Goal: Find contact information: Find contact information

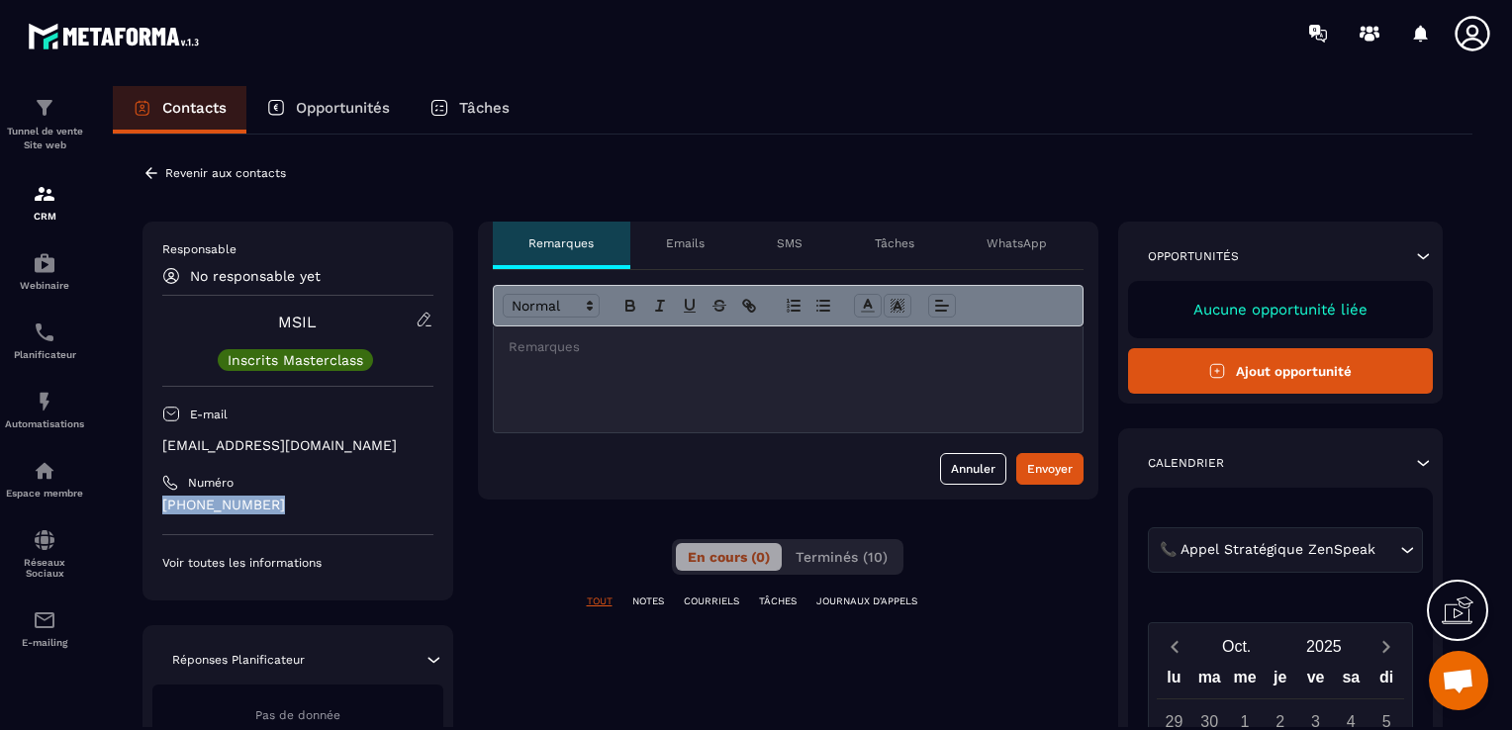
drag, startPoint x: 282, startPoint y: 501, endPoint x: 139, endPoint y: 505, distance: 142.5
click at [139, 505] on div "**********" at bounding box center [792, 665] width 1359 height 1060
copy p "[PHONE_NUMBER]"
drag, startPoint x: 281, startPoint y: 455, endPoint x: 152, endPoint y: 453, distance: 128.6
click at [152, 453] on div "Responsable No responsable yet MSIL Inscrits Masterclass E-mail [EMAIL_ADDRESS]…" at bounding box center [297, 411] width 311 height 379
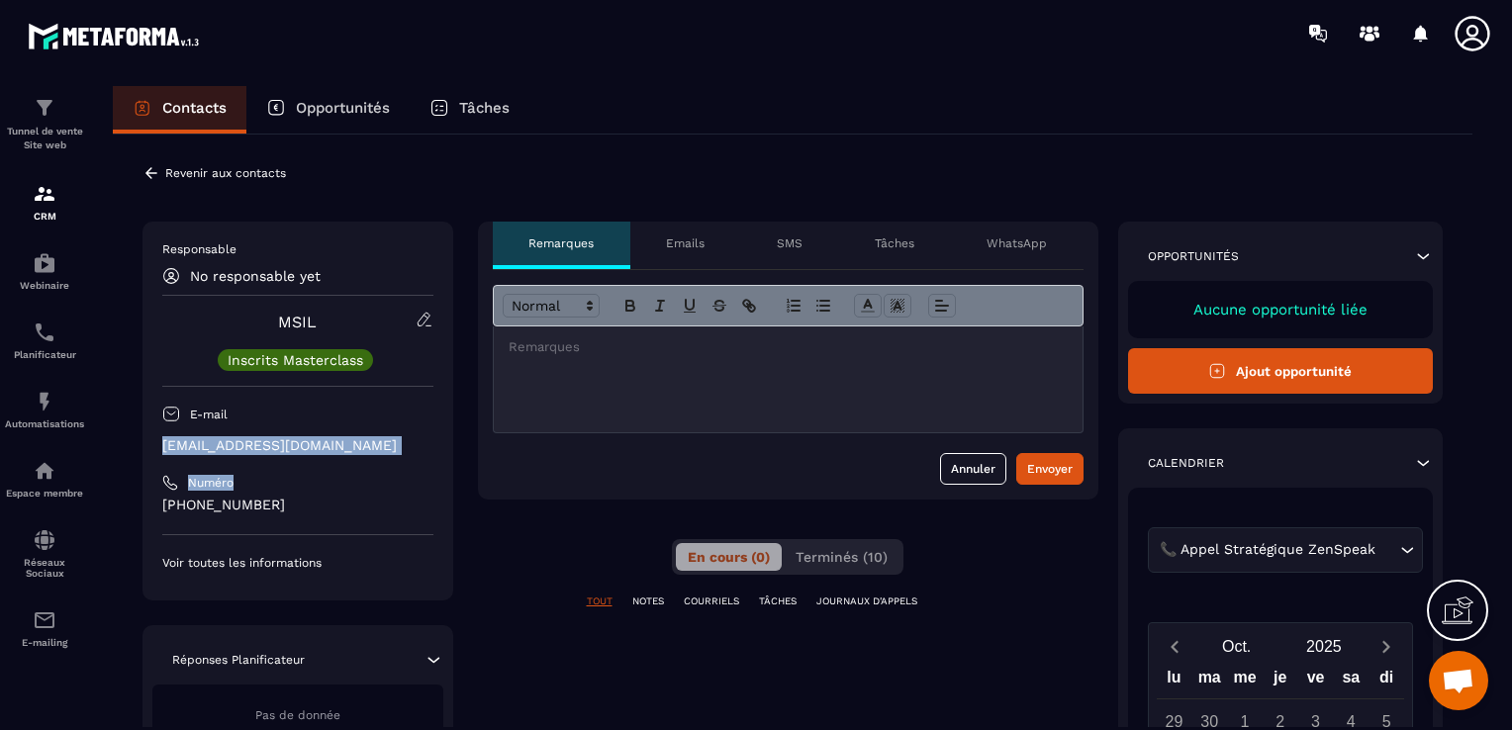
click at [159, 449] on div "Responsable No responsable yet MSIL Inscrits Masterclass E-mail [EMAIL_ADDRESS]…" at bounding box center [297, 411] width 311 height 379
click at [162, 445] on p "[EMAIL_ADDRESS][DOMAIN_NAME]" at bounding box center [297, 445] width 271 height 19
drag, startPoint x: 162, startPoint y: 445, endPoint x: 263, endPoint y: 445, distance: 100.9
click at [263, 445] on p "[EMAIL_ADDRESS][DOMAIN_NAME]" at bounding box center [297, 445] width 271 height 19
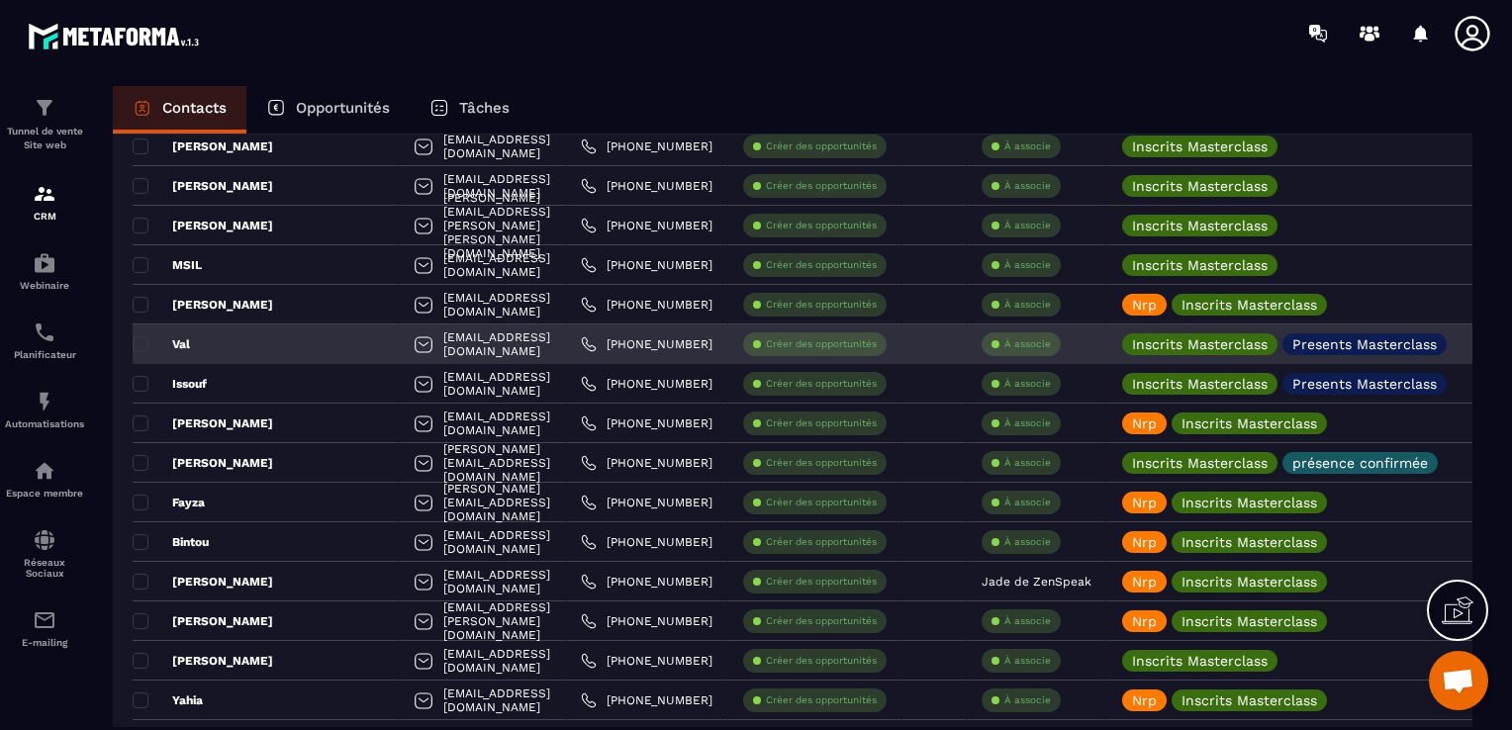
scroll to position [3166, 0]
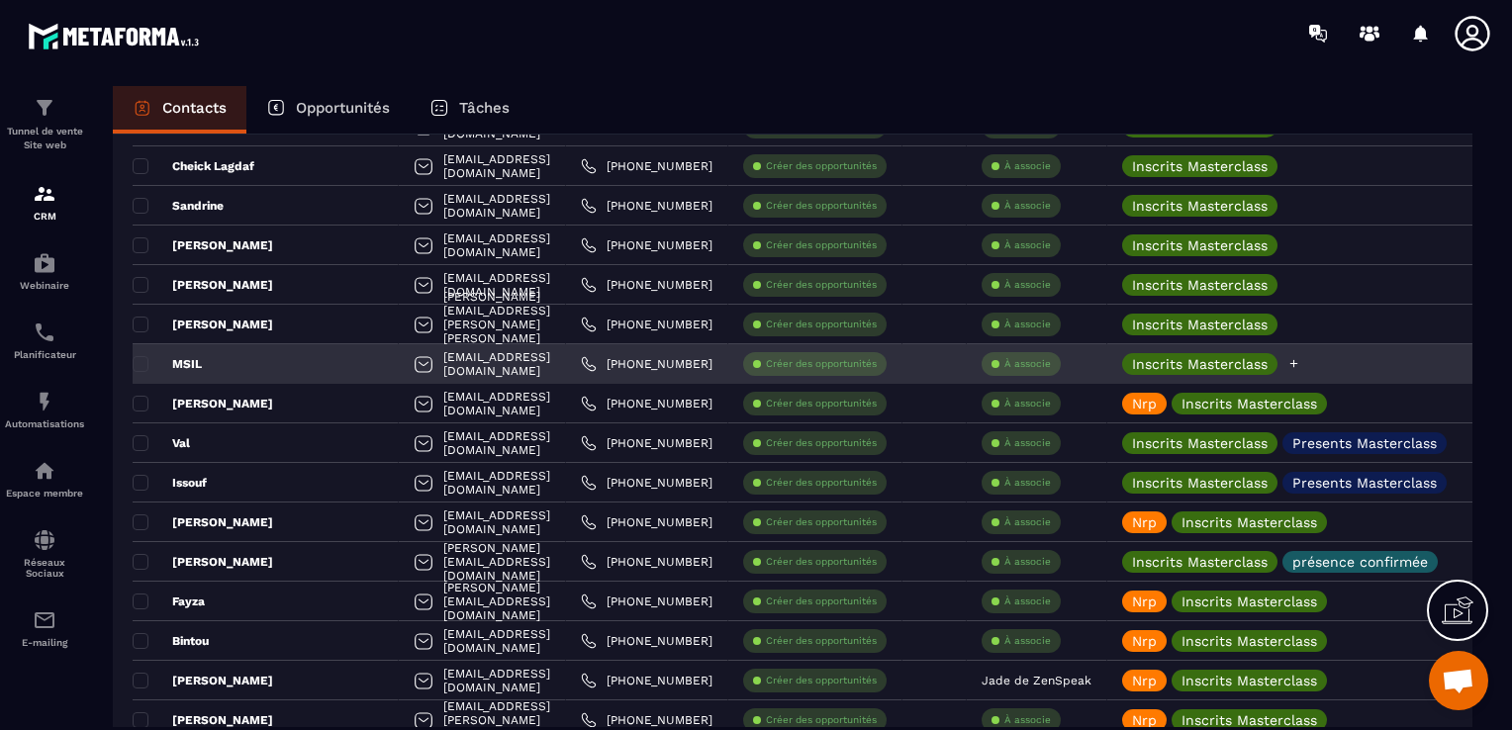
click at [1300, 370] on div "Inscrits Masterclass" at bounding box center [1211, 364] width 178 height 22
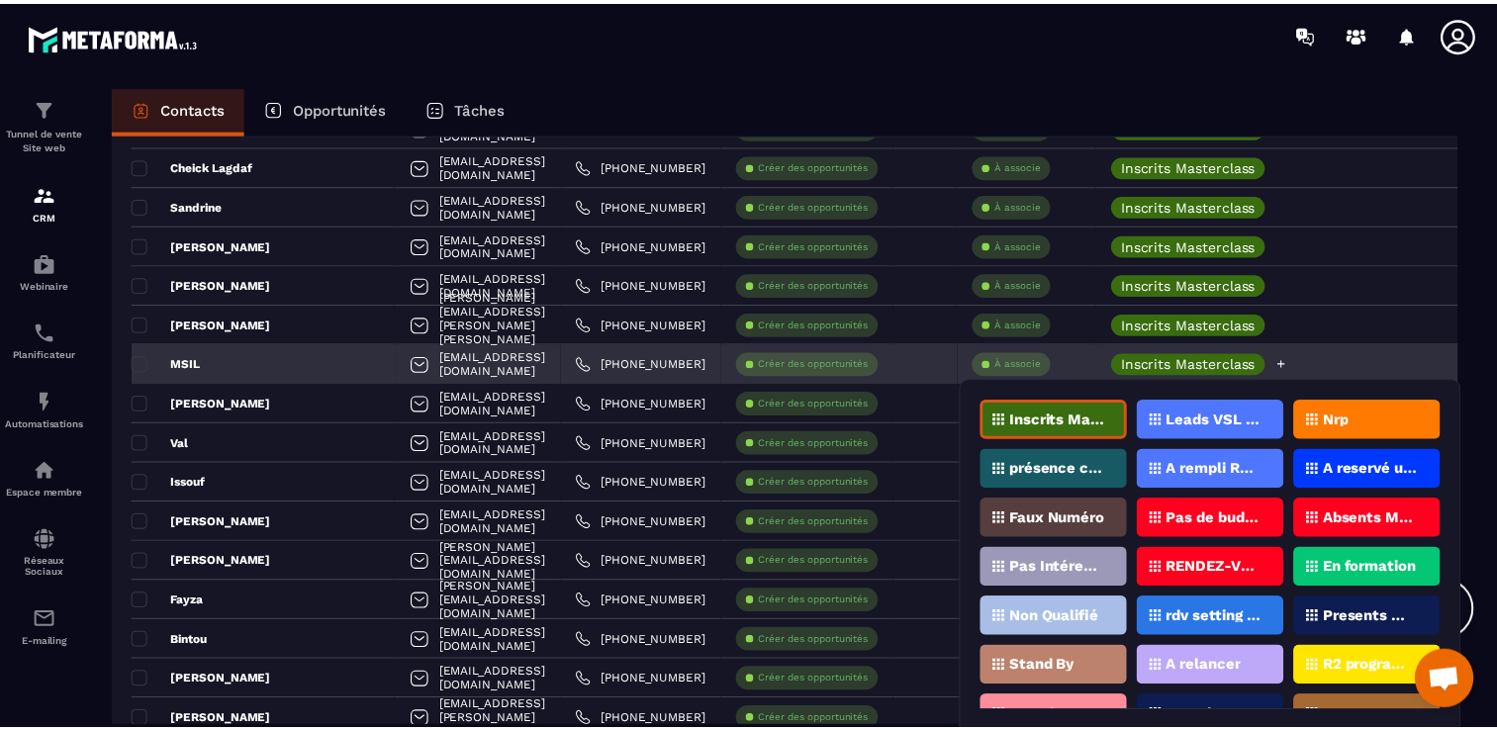
scroll to position [59, 0]
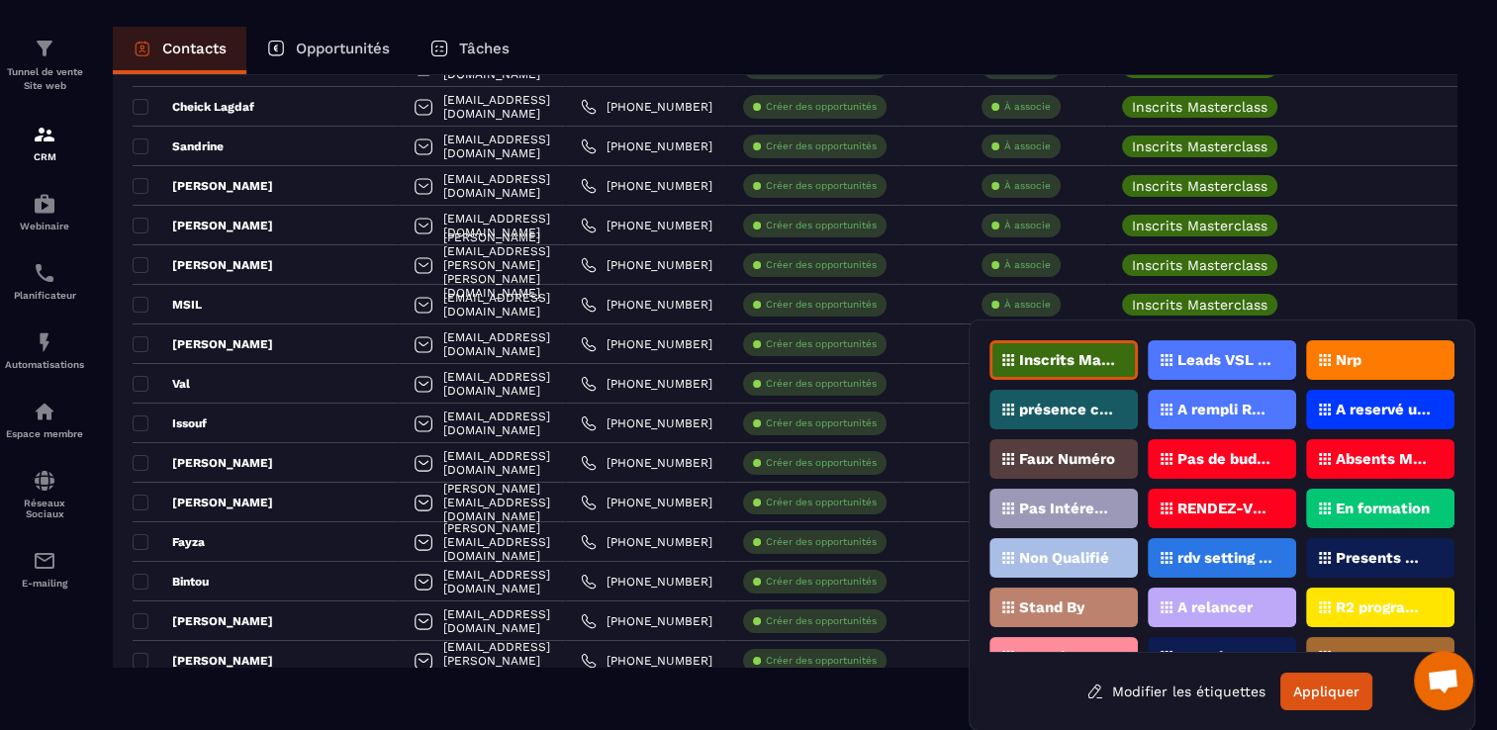
click at [1361, 544] on div "Presents Masterclass" at bounding box center [1380, 558] width 148 height 40
click at [1321, 691] on button "Appliquer" at bounding box center [1326, 692] width 92 height 38
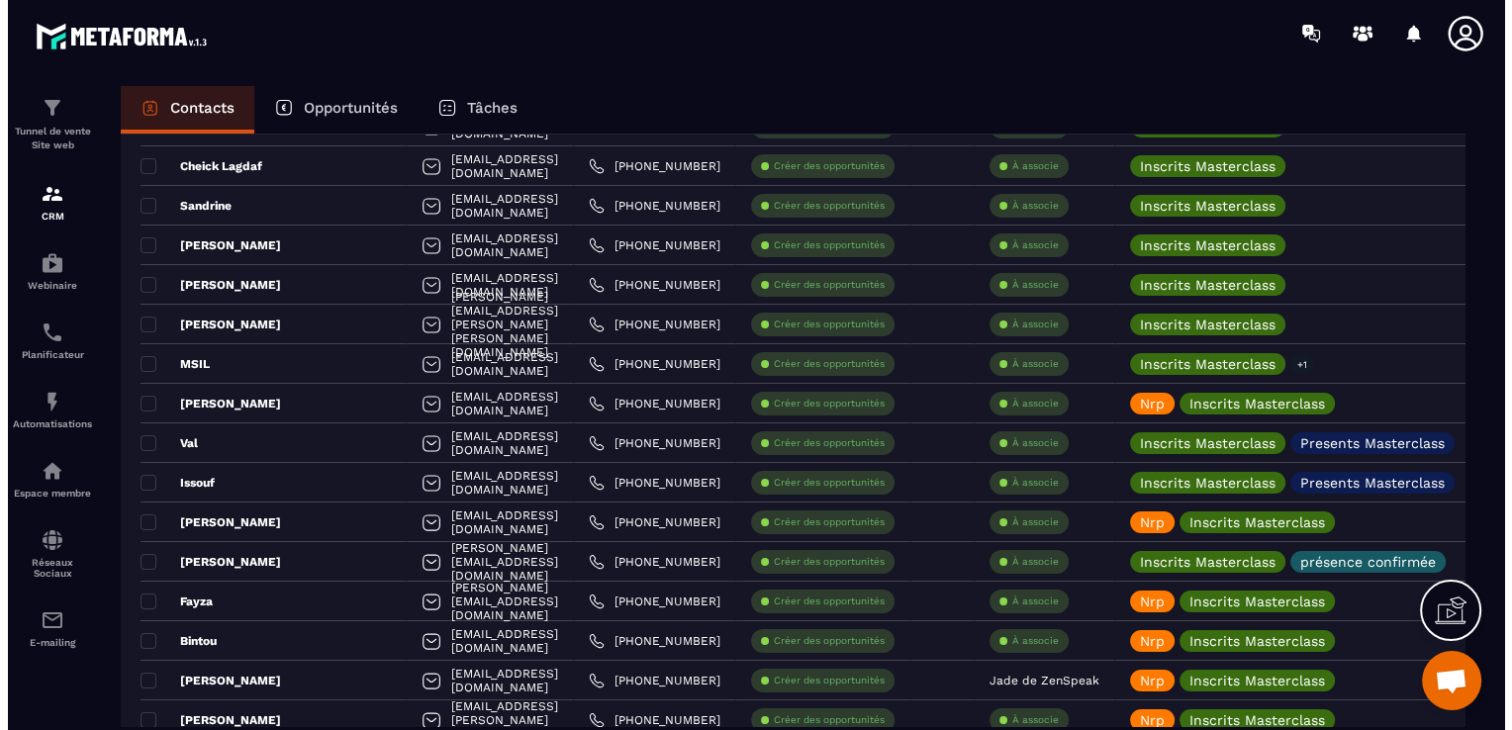
scroll to position [0, 0]
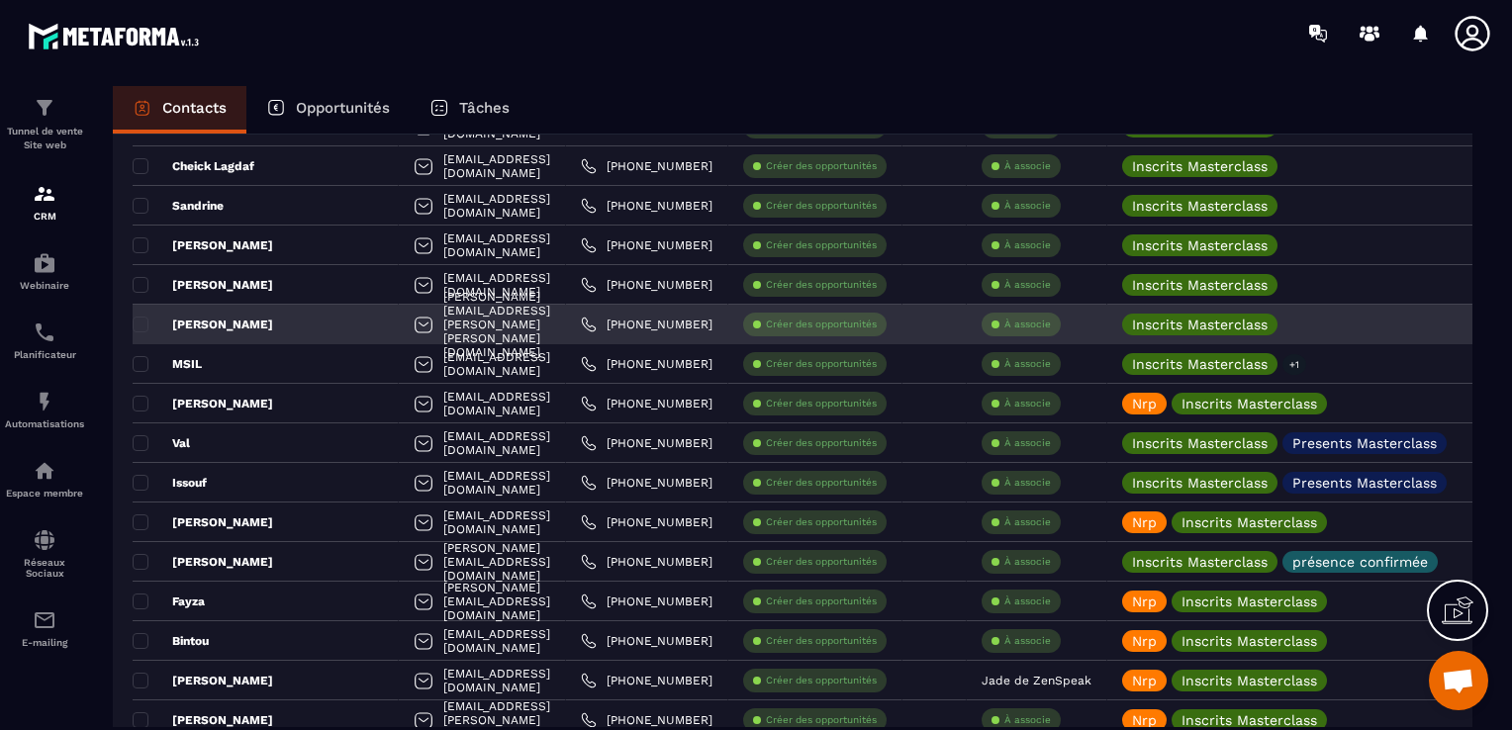
click at [239, 315] on div "[PERSON_NAME]" at bounding box center [266, 325] width 266 height 40
